Goal: Task Accomplishment & Management: Use online tool/utility

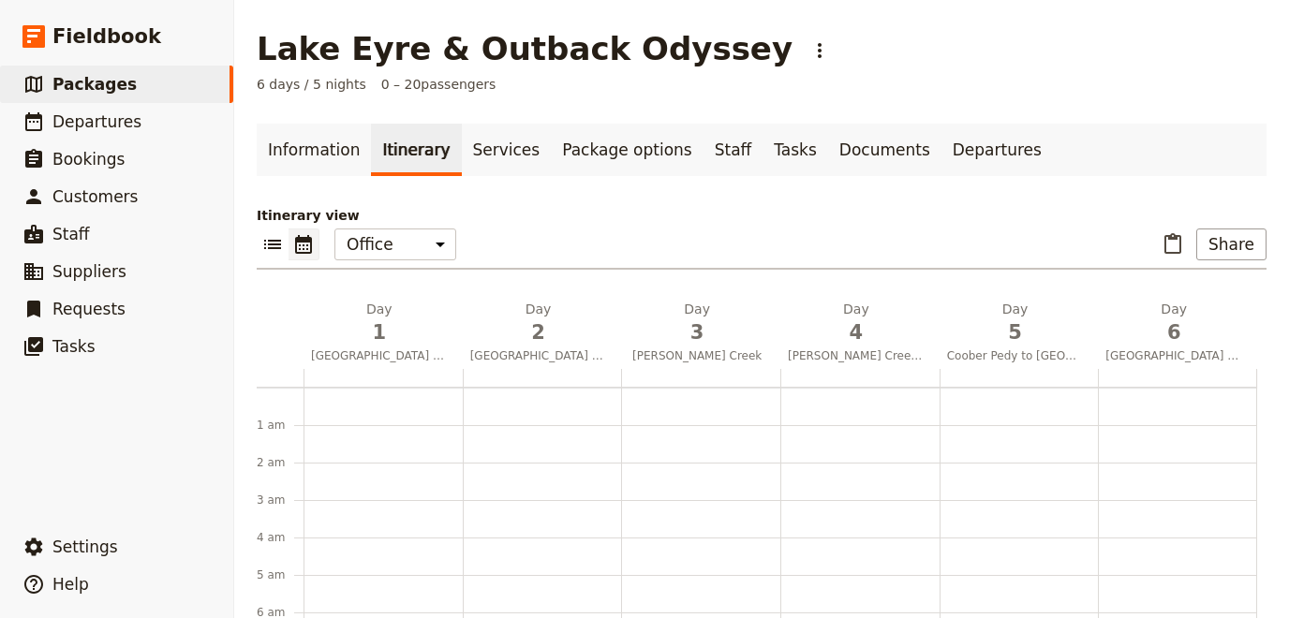
scroll to position [100, 0]
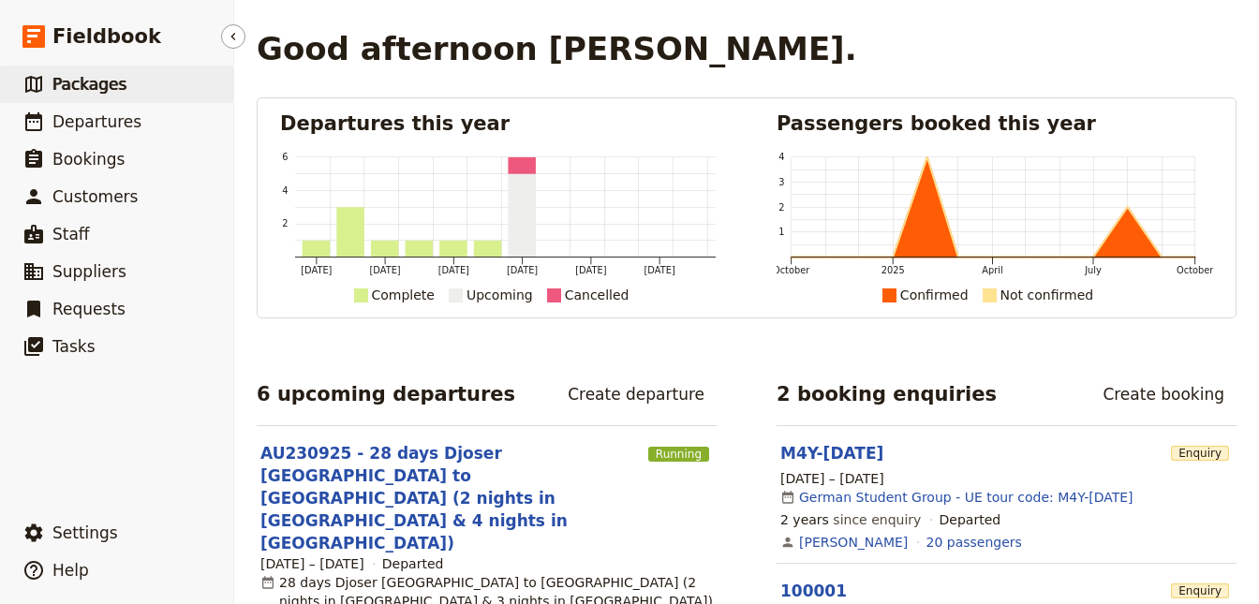
click at [106, 92] on span "Packages" at bounding box center [89, 84] width 74 height 19
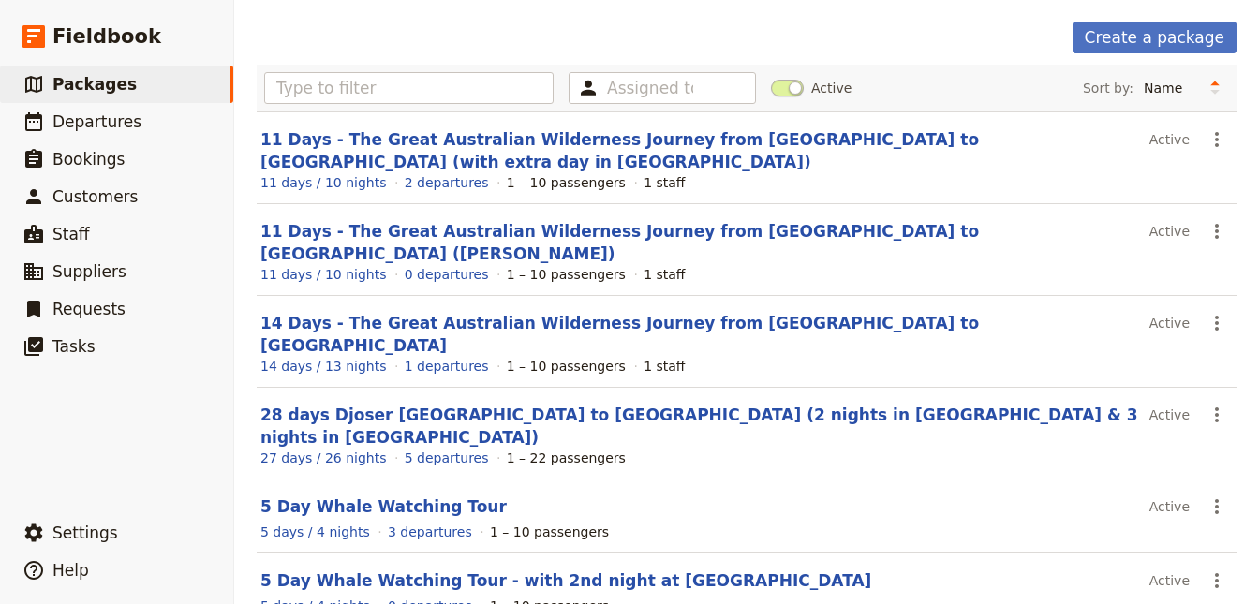
scroll to position [411, 0]
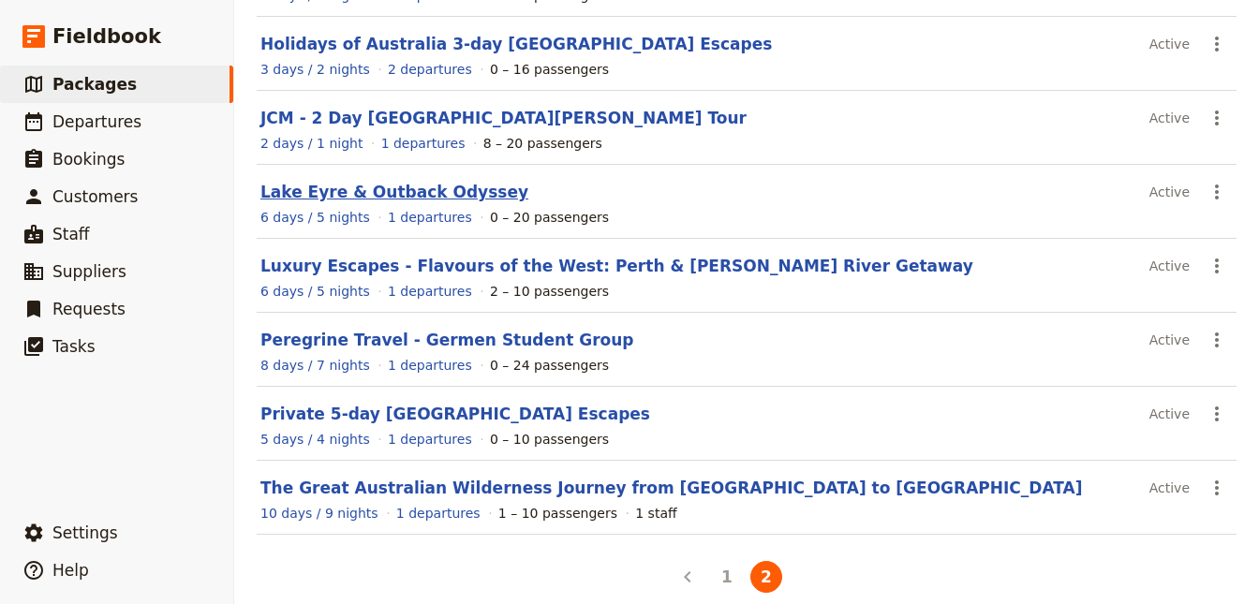
click at [393, 183] on link "Lake Eyre & Outback Odyssey" at bounding box center [394, 192] width 268 height 19
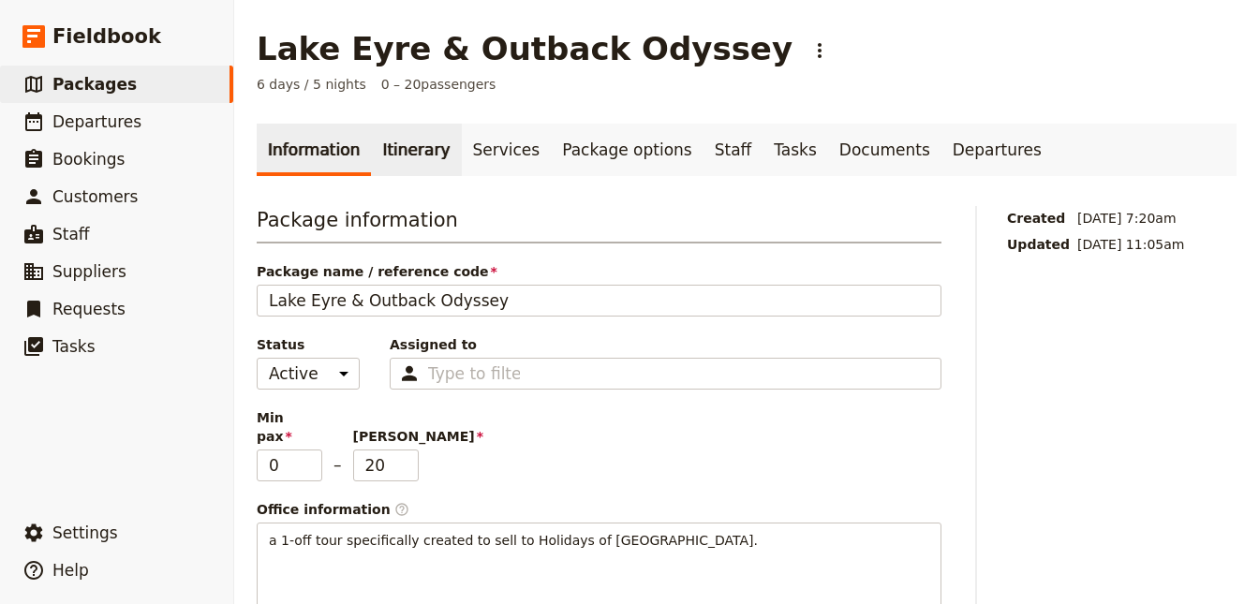
click at [371, 138] on link "Itinerary" at bounding box center [416, 150] width 90 height 52
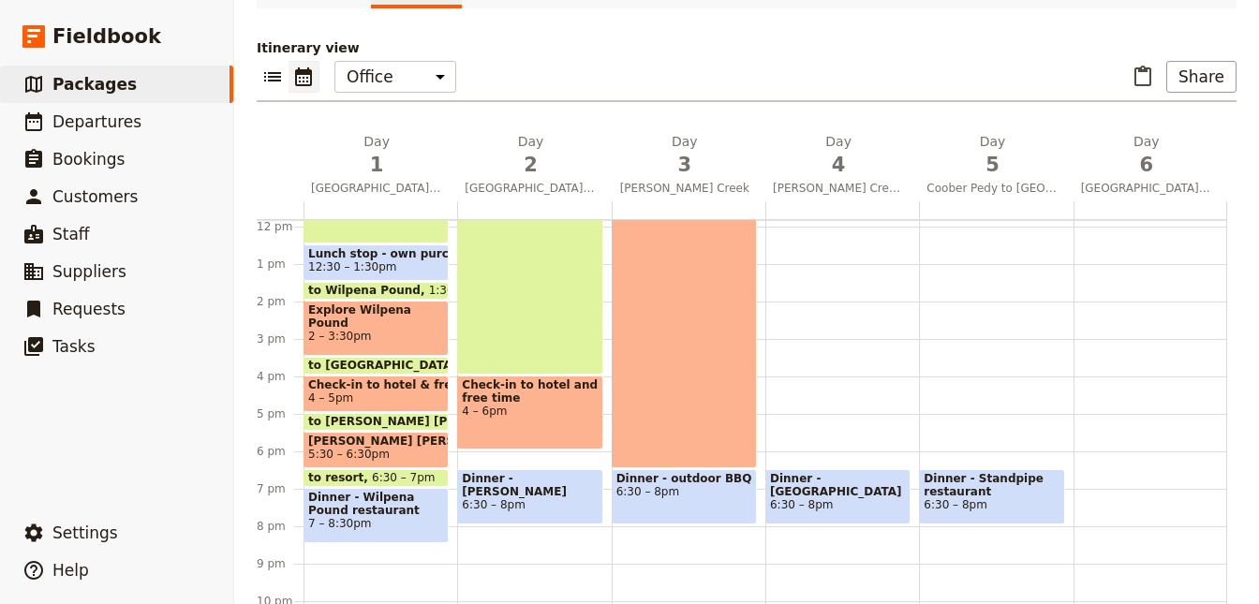
scroll to position [192, 0]
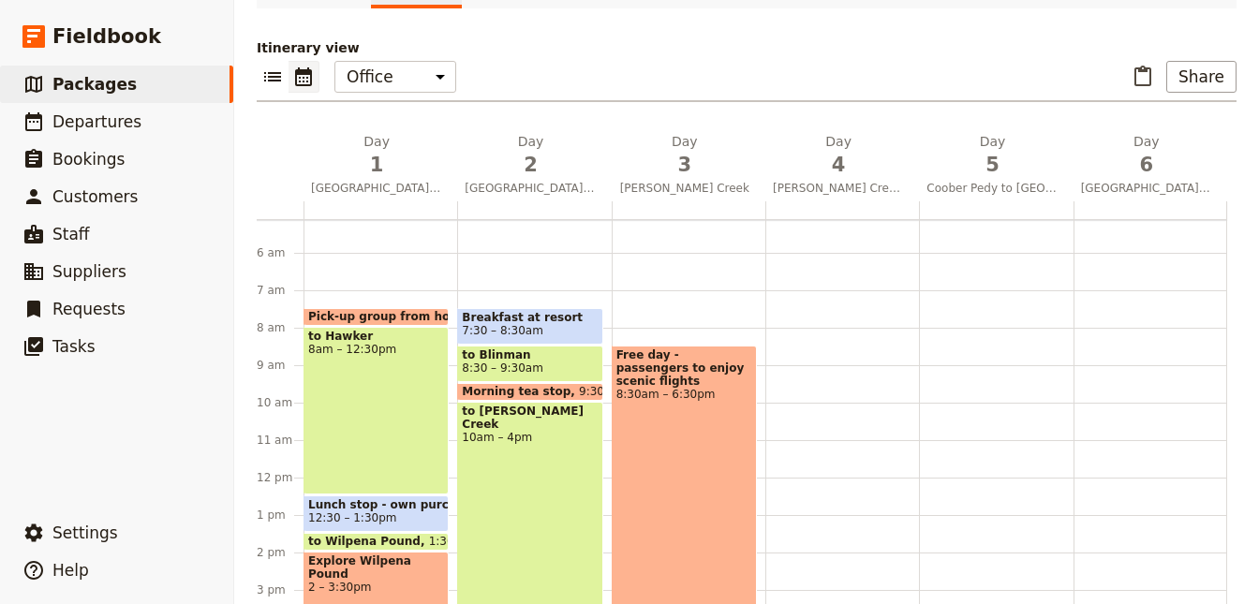
click at [792, 318] on div "Dinner - Desert Cave Restaurant 6:30 – 8pm" at bounding box center [842, 477] width 154 height 899
select select "4"
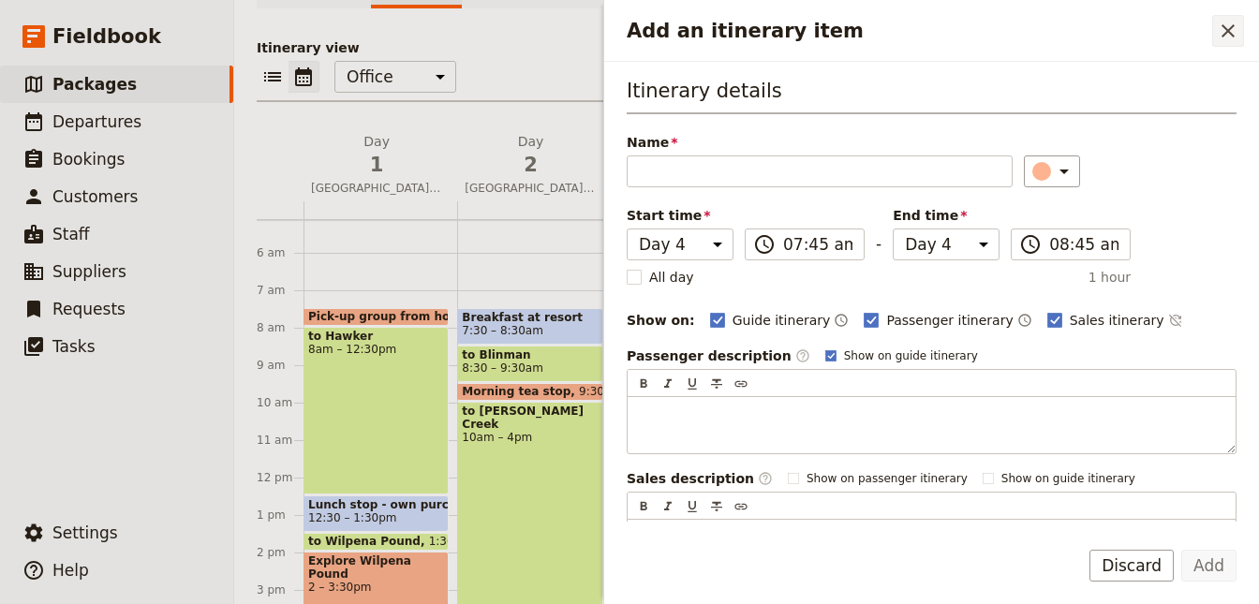
click at [1220, 27] on icon "Close drawer" at bounding box center [1227, 31] width 22 height 22
